Goal: Check status: Check status

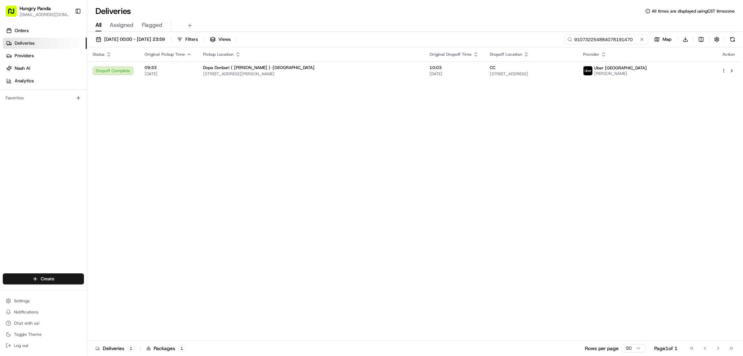
click at [624, 38] on input "910732254884078191470" at bounding box center [607, 39] width 84 height 10
paste input "563270215545275753158"
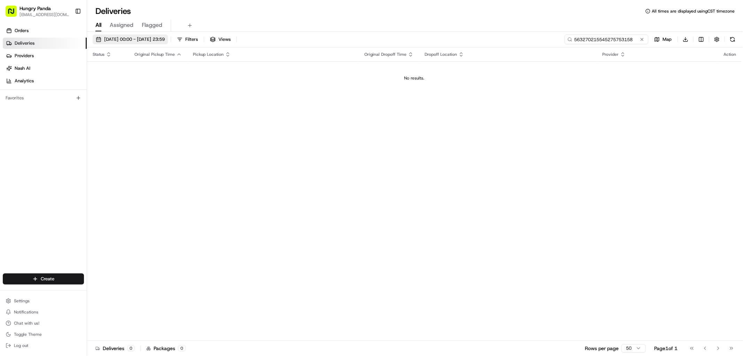
type input "563270215545275753158"
click at [142, 43] on button "[DATE] 00:00 - [DATE] 23:59" at bounding box center [130, 39] width 75 height 10
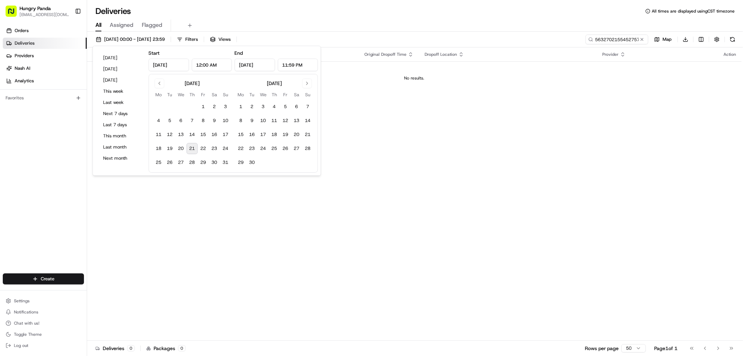
click at [193, 150] on button "21" at bounding box center [192, 148] width 11 height 11
type input "[DATE]"
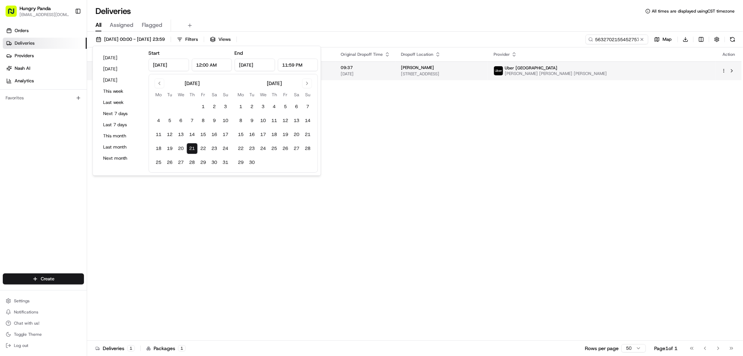
click at [483, 65] on div "[PERSON_NAME]" at bounding box center [441, 68] width 81 height 6
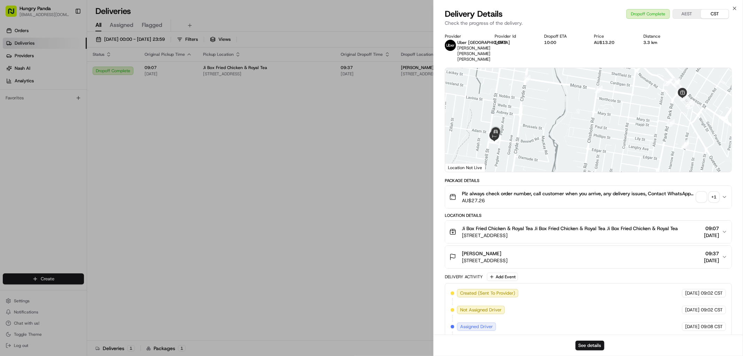
click at [719, 200] on div "Plz always check order number, call customer when you arrive, any delivery issu…" at bounding box center [585, 197] width 272 height 14
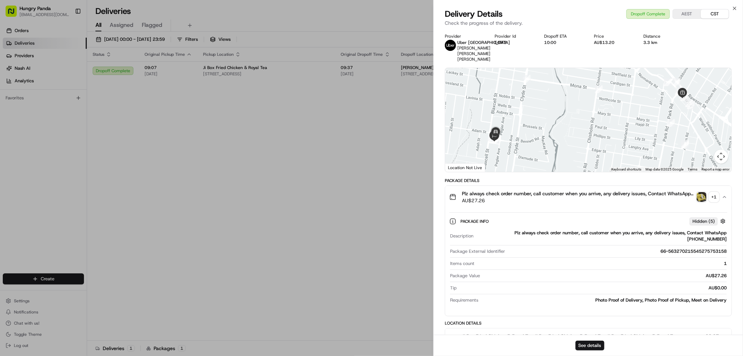
click at [719, 202] on div "+ 1" at bounding box center [714, 197] width 10 height 10
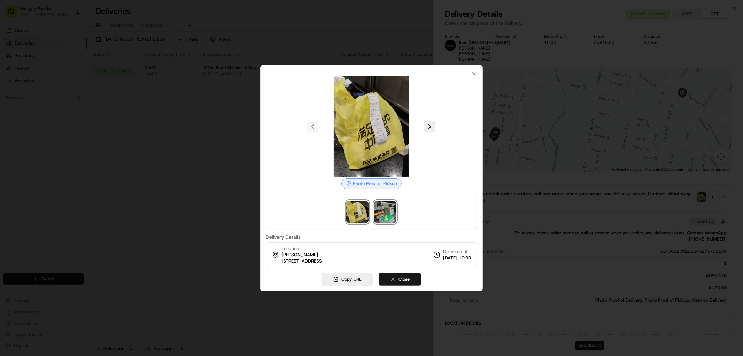
click at [382, 212] on img at bounding box center [385, 212] width 22 height 22
